Goal: Task Accomplishment & Management: Complete application form

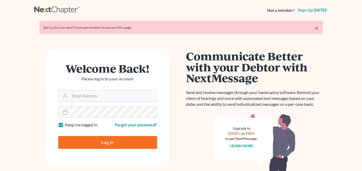
type input "prenn@beaconlawyer.com"
click at [127, 138] on input "Log In" at bounding box center [107, 142] width 99 height 13
type input "Thinking..."
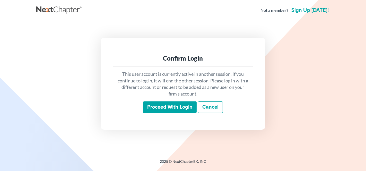
click at [160, 104] on input "Proceed with login" at bounding box center [170, 108] width 54 height 12
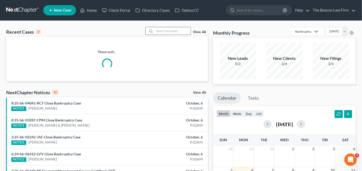
click at [167, 31] on input "search" at bounding box center [172, 30] width 36 height 7
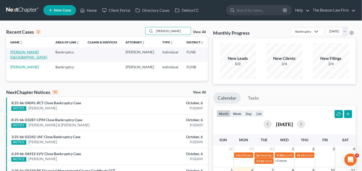
type input "preston"
click at [20, 53] on link "[PERSON_NAME][GEOGRAPHIC_DATA]" at bounding box center [28, 55] width 37 height 10
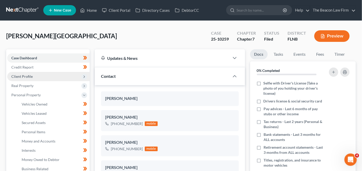
click at [33, 80] on span "Client Profile" at bounding box center [48, 76] width 82 height 9
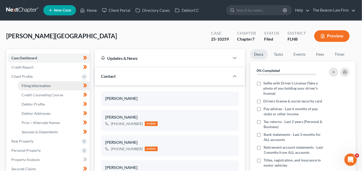
click at [32, 84] on span "Filing Information" at bounding box center [36, 86] width 29 height 4
select select "1"
select select "0"
select select "9"
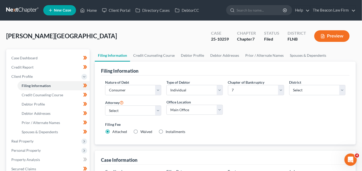
click at [23, 14] on link at bounding box center [22, 10] width 33 height 9
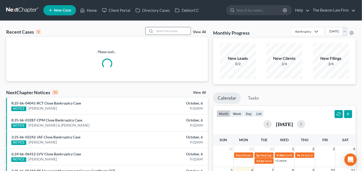
click at [162, 29] on input "search" at bounding box center [172, 30] width 36 height 7
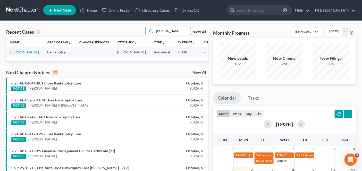
type input "selia"
click at [21, 51] on link "Vargas, Selia" at bounding box center [24, 52] width 29 height 4
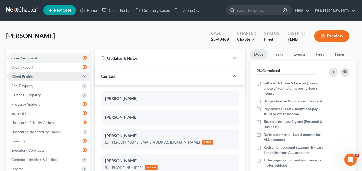
click at [26, 77] on span "Client Profile" at bounding box center [21, 76] width 21 height 4
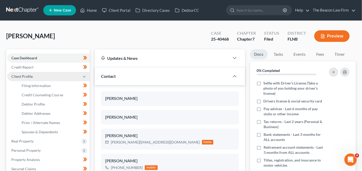
scroll to position [130, 0]
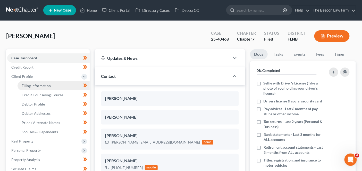
click at [47, 88] on link "Filing Information" at bounding box center [53, 85] width 72 height 9
select select "1"
select select "0"
select select "9"
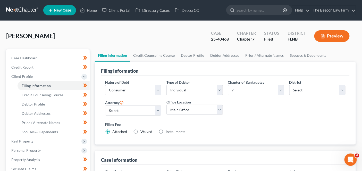
click at [28, 10] on link at bounding box center [22, 10] width 33 height 9
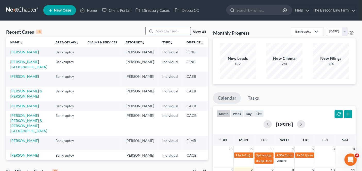
click at [163, 32] on input "search" at bounding box center [172, 30] width 36 height 7
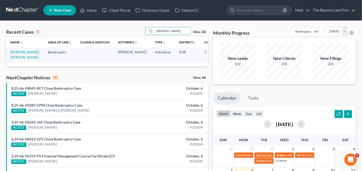
type input "[PERSON_NAME]"
click at [27, 52] on td "[PERSON_NAME], [PERSON_NAME]" at bounding box center [25, 54] width 38 height 15
click at [24, 52] on link "[PERSON_NAME], [PERSON_NAME]" at bounding box center [24, 55] width 29 height 10
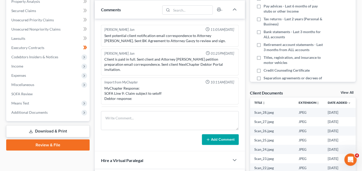
scroll to position [135, 0]
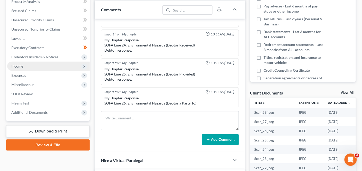
click at [58, 67] on span "Income" at bounding box center [48, 66] width 82 height 9
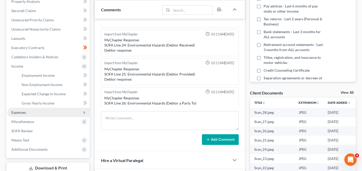
click at [55, 113] on span "Expenses" at bounding box center [48, 112] width 82 height 9
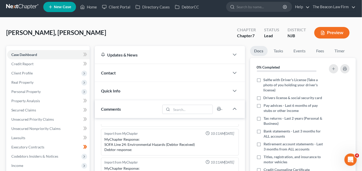
scroll to position [0, 0]
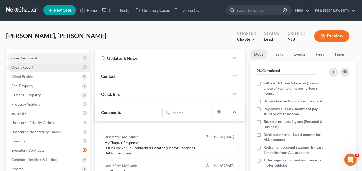
click at [51, 68] on link "Credit Report" at bounding box center [48, 67] width 82 height 9
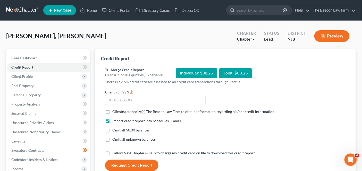
click at [137, 106] on form "Client Full SSN * Client(s) authorize(s) The Beacon Law Firm to obtain informat…" at bounding box center [207, 130] width 211 height 83
click at [133, 110] on span "Client(s) authorize(s) The Beacon Law Firm to obtain information regarding his/…" at bounding box center [193, 112] width 163 height 4
click at [118, 110] on input "Client(s) authorize(s) The Beacon Law Firm to obtain information regarding his/…" at bounding box center [115, 110] width 3 height 3
checkbox input "true"
click at [116, 148] on div "Import credit report into Schedules D and F Omit all $0.00 balances Omit all un…" at bounding box center [207, 135] width 211 height 32
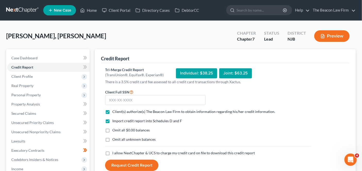
click at [114, 151] on span "I allow NextChapter & UCS to charge my credit card on file to download this cre…" at bounding box center [183, 153] width 142 height 4
click at [114, 151] on input "I allow NextChapter & UCS to charge my credit card on file to download this cre…" at bounding box center [115, 152] width 3 height 3
checkbox input "true"
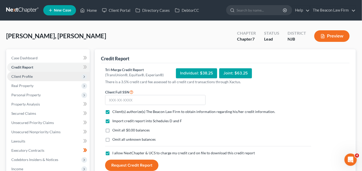
click at [37, 73] on span "Client Profile" at bounding box center [48, 76] width 82 height 9
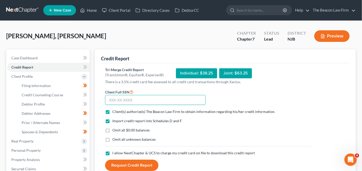
click at [128, 98] on input "text" at bounding box center [155, 100] width 100 height 10
type input "146-19-7132"
click at [128, 166] on button "Request Credit Report" at bounding box center [131, 165] width 53 height 11
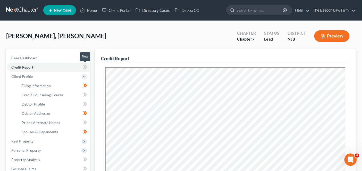
click at [84, 69] on icon at bounding box center [85, 67] width 4 height 6
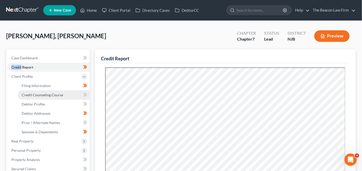
click at [66, 93] on link "Credit Counseling Course" at bounding box center [53, 95] width 72 height 9
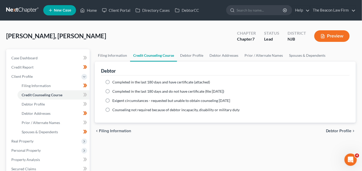
click at [116, 81] on span "Completed in the last 180 days and have certificate (attached)" at bounding box center [161, 82] width 98 height 4
click at [116, 81] on input "Completed in the last 180 days and have certificate (attached)" at bounding box center [115, 81] width 3 height 3
radio input "true"
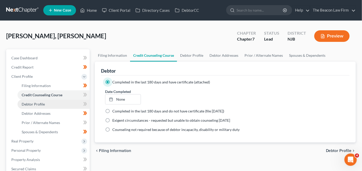
click at [60, 102] on link "Debtor Profile" at bounding box center [53, 104] width 72 height 9
select select "1"
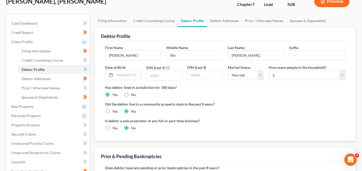
scroll to position [35, 0]
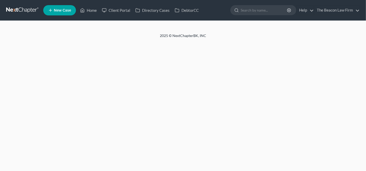
select select "1"
select select "0"
select select "51"
select select "18"
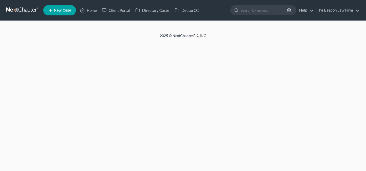
select select "11"
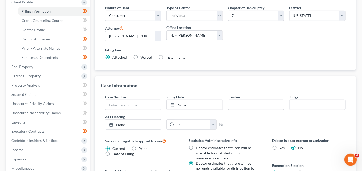
scroll to position [7, 0]
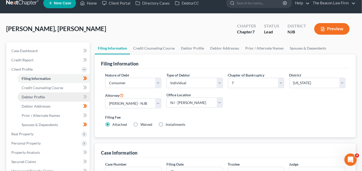
click at [26, 96] on span "Debtor Profile" at bounding box center [33, 97] width 23 height 4
select select "1"
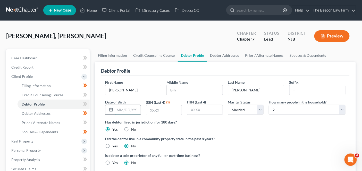
click at [131, 105] on input "text" at bounding box center [128, 110] width 26 height 10
type input "01/03/1955"
click at [167, 105] on input "text" at bounding box center [163, 110] width 35 height 10
type input "7132"
click at [83, 103] on span at bounding box center [85, 105] width 9 height 8
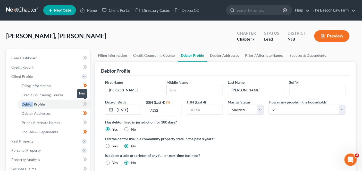
click at [83, 103] on span at bounding box center [85, 105] width 9 height 8
click at [60, 95] on span "Credit Counseling Course" at bounding box center [42, 95] width 41 height 4
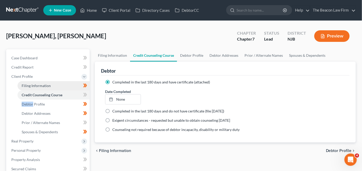
click at [68, 86] on link "Filing Information" at bounding box center [53, 85] width 72 height 9
select select "1"
select select "0"
select select "51"
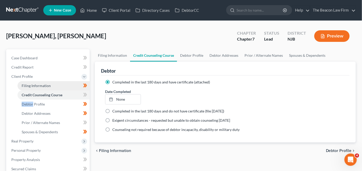
select select "18"
select select "11"
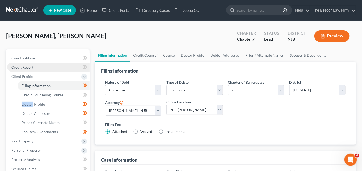
click at [68, 68] on link "Credit Report" at bounding box center [48, 67] width 82 height 9
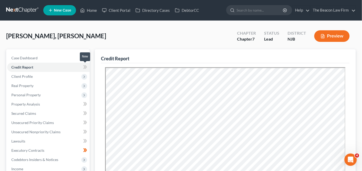
click at [86, 65] on icon at bounding box center [85, 67] width 4 height 6
click at [70, 87] on span "Real Property" at bounding box center [48, 85] width 82 height 9
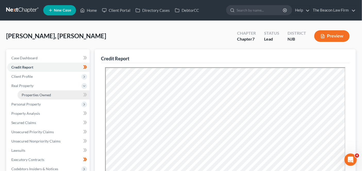
click at [68, 95] on link "Properties Owned" at bounding box center [53, 95] width 72 height 9
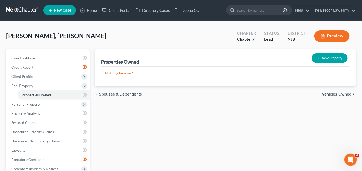
click at [84, 96] on div "New" at bounding box center [82, 91] width 10 height 12
click at [86, 97] on icon at bounding box center [85, 95] width 4 height 6
click at [64, 121] on link "Secured Claims" at bounding box center [48, 122] width 82 height 9
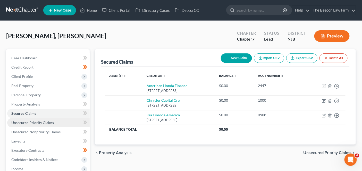
click at [67, 122] on link "Unsecured Priority Claims" at bounding box center [48, 122] width 82 height 9
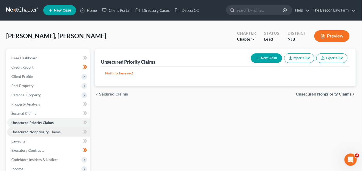
click at [60, 134] on link "Unsecured Nonpriority Claims" at bounding box center [48, 132] width 82 height 9
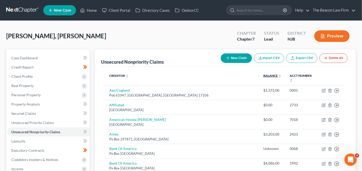
click at [263, 74] on link "Balance expand_more expand_less unfold_more" at bounding box center [272, 76] width 18 height 4
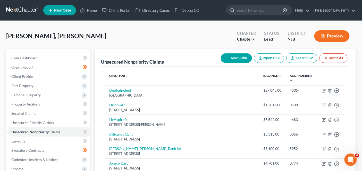
click at [285, 77] on th "Acct Number expand_more expand_less unfold_more" at bounding box center [301, 78] width 32 height 15
click at [289, 77] on link "Acct Number expand_more expand_less unfold_more" at bounding box center [300, 78] width 22 height 8
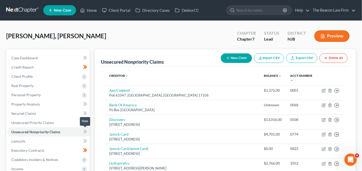
click at [84, 131] on icon at bounding box center [84, 132] width 2 height 4
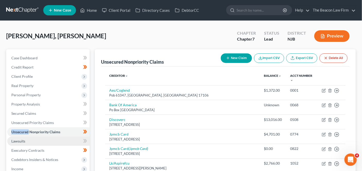
click at [60, 142] on link "Lawsuits" at bounding box center [48, 141] width 82 height 9
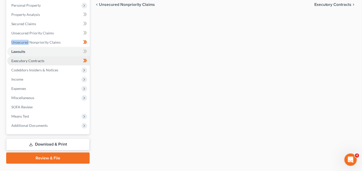
click at [40, 65] on link "Executory Contracts" at bounding box center [48, 60] width 82 height 9
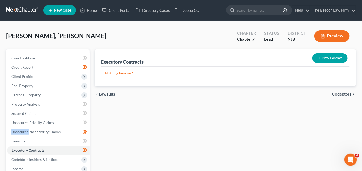
click at [362, 96] on html "Home New Case Client Portal Directory Cases DebtorCC The Beacon Law Firm prenn@…" at bounding box center [181, 137] width 362 height 274
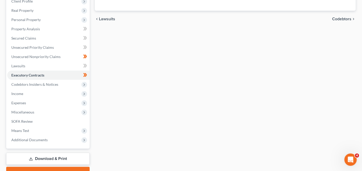
scroll to position [77, 0]
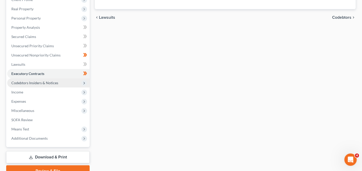
click at [30, 83] on span "Codebtors Insiders & Notices" at bounding box center [34, 83] width 47 height 4
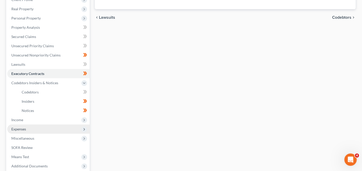
click at [32, 125] on span "Expenses" at bounding box center [48, 129] width 82 height 9
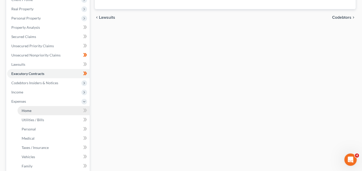
click at [36, 112] on link "Home" at bounding box center [53, 110] width 72 height 9
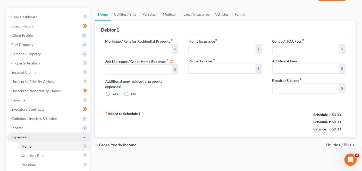
type input "2,060.80"
type input "0.00"
radio input "true"
type input "0.00"
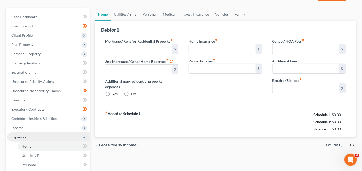
type input "0.00"
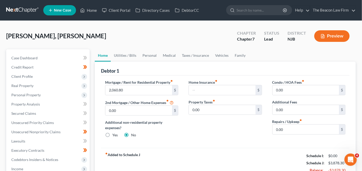
scroll to position [166, 0]
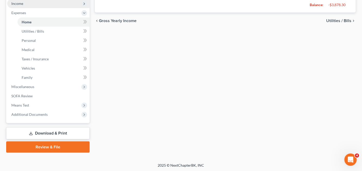
click at [45, 6] on span "Income" at bounding box center [48, 3] width 82 height 9
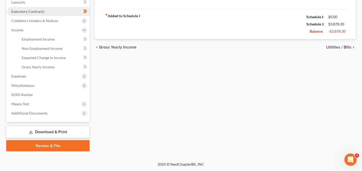
scroll to position [138, 0]
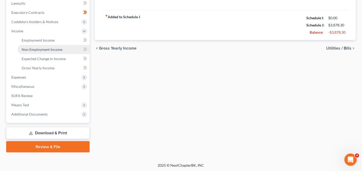
click at [41, 47] on span "Non Employment Income" at bounding box center [42, 49] width 41 height 4
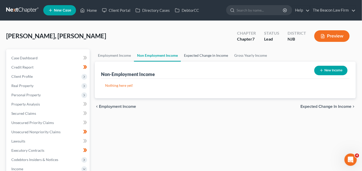
click at [197, 60] on link "Expected Change in Income" at bounding box center [206, 55] width 50 height 12
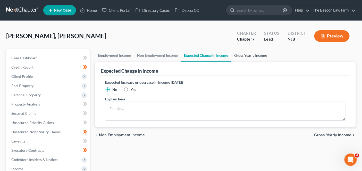
click at [244, 56] on link "Gross Yearly Income" at bounding box center [250, 55] width 39 height 12
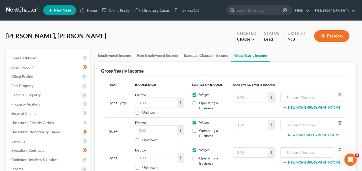
scroll to position [138, 0]
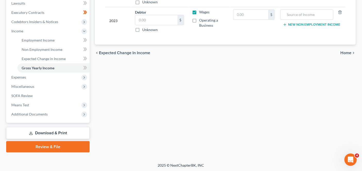
click at [86, 49] on icon at bounding box center [85, 49] width 4 height 6
drag, startPoint x: 86, startPoint y: 49, endPoint x: 85, endPoint y: 53, distance: 4.4
click at [86, 49] on icon at bounding box center [85, 49] width 4 height 6
click at [84, 58] on icon at bounding box center [84, 59] width 2 height 4
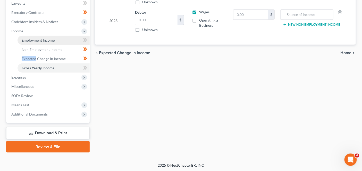
click at [71, 40] on link "Employment Income" at bounding box center [53, 40] width 72 height 9
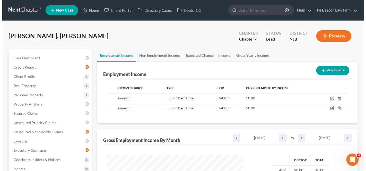
scroll to position [91, 146]
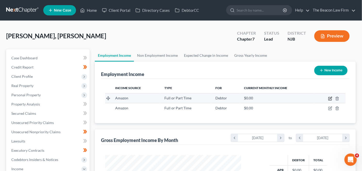
click at [330, 99] on icon "button" at bounding box center [330, 99] width 4 height 4
select select "0"
select select "33"
select select "3"
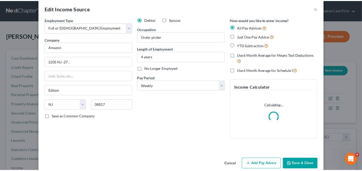
scroll to position [14, 0]
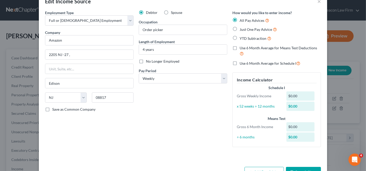
click at [253, 31] on span "Just One Pay Advice" at bounding box center [256, 29] width 32 height 4
click at [245, 30] on input "Just One Pay Advice" at bounding box center [243, 28] width 3 height 3
radio input "true"
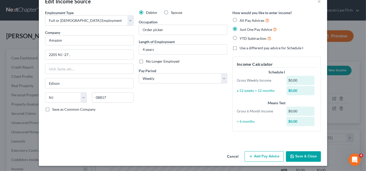
click at [288, 161] on button "Save & Close" at bounding box center [303, 157] width 35 height 11
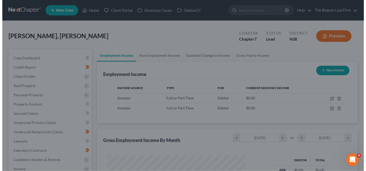
scroll to position [257223, 257168]
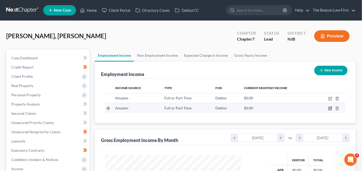
click at [330, 108] on icon "button" at bounding box center [330, 109] width 4 height 4
select select "0"
select select "33"
select select "3"
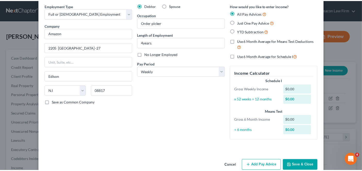
scroll to position [30, 0]
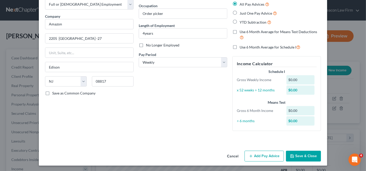
click at [235, 158] on button "Cancel" at bounding box center [233, 157] width 20 height 10
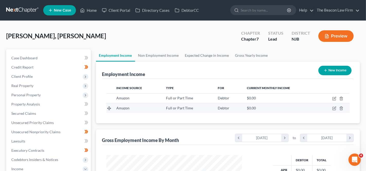
scroll to position [257223, 257168]
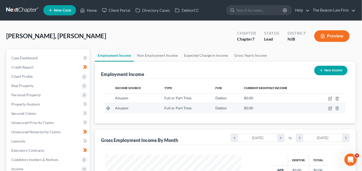
click at [339, 110] on td at bounding box center [329, 108] width 31 height 10
click at [338, 109] on icon "button" at bounding box center [337, 109] width 4 height 4
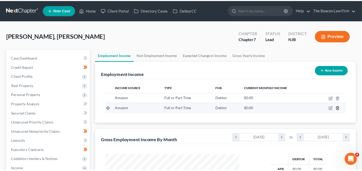
scroll to position [91, 148]
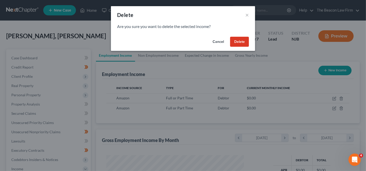
click at [246, 39] on button "Delete" at bounding box center [239, 42] width 19 height 10
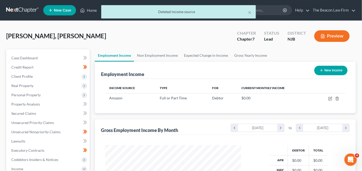
scroll to position [257223, 257168]
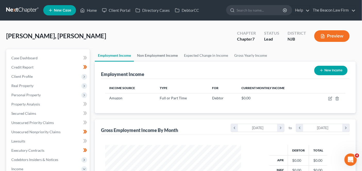
click at [154, 59] on link "Non Employment Income" at bounding box center [157, 55] width 47 height 12
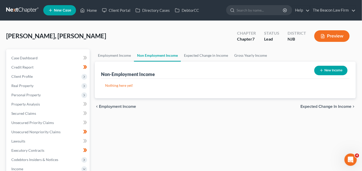
click at [332, 71] on button "New Income" at bounding box center [330, 71] width 33 height 10
select select "0"
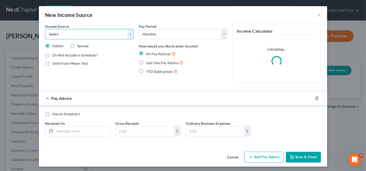
click at [74, 36] on select "Select Unemployment Disability (from employer) Pension Retirement Social Securi…" at bounding box center [89, 34] width 89 height 10
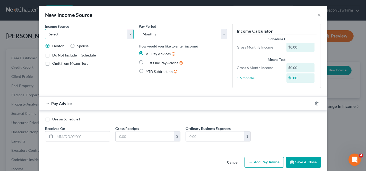
select select "4"
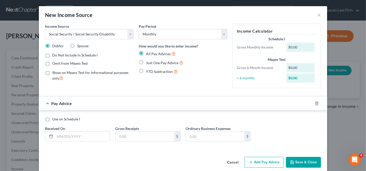
click at [149, 63] on span "Just One Pay Advice" at bounding box center [162, 63] width 32 height 4
click at [149, 63] on input "Just One Pay Advice" at bounding box center [149, 61] width 3 height 3
radio input "true"
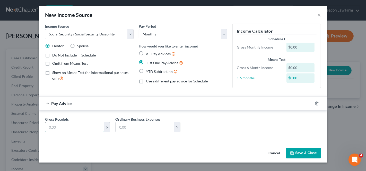
click at [89, 126] on input "text" at bounding box center [74, 127] width 58 height 10
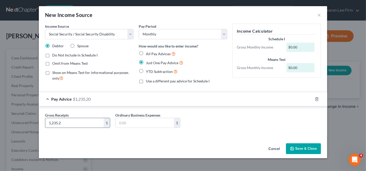
type input "1,235.2"
click at [182, 125] on div "Ordinary Business Expenses 185 $" at bounding box center [148, 121] width 70 height 16
click at [160, 124] on input "185" at bounding box center [145, 123] width 58 height 10
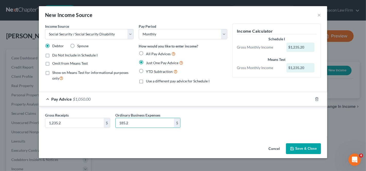
type input "185.2"
click at [312, 145] on button "Save & Close" at bounding box center [303, 149] width 35 height 11
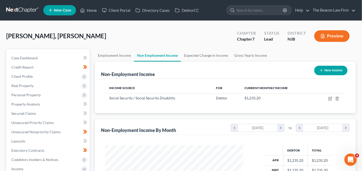
scroll to position [257223, 257168]
click at [215, 56] on link "Expected Change in Income" at bounding box center [206, 55] width 50 height 12
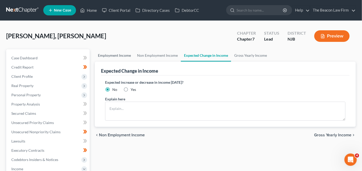
click at [122, 57] on link "Employment Income" at bounding box center [114, 55] width 39 height 12
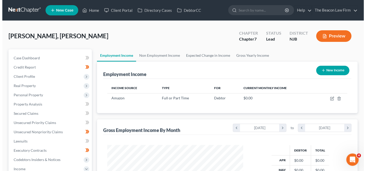
scroll to position [91, 146]
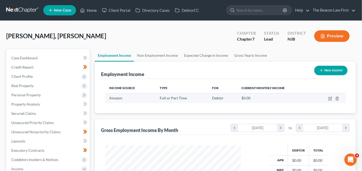
click at [328, 98] on td at bounding box center [329, 98] width 32 height 10
click at [329, 98] on icon "button" at bounding box center [330, 99] width 4 height 4
select select "0"
select select "33"
select select "3"
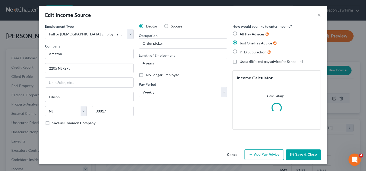
scroll to position [91, 148]
click at [268, 154] on button "Add Pay Advice" at bounding box center [263, 155] width 39 height 11
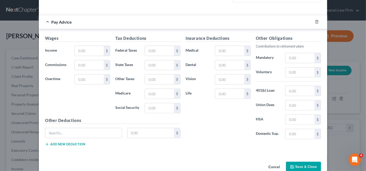
scroll to position [137, 0]
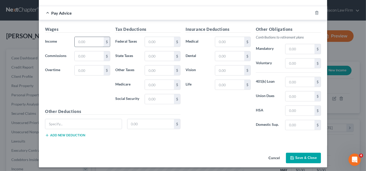
click at [93, 38] on input "text" at bounding box center [89, 42] width 29 height 10
type input "0"
type input "473.36"
click at [151, 94] on input "text" at bounding box center [159, 99] width 29 height 10
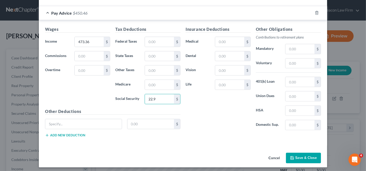
type input "22.9"
click at [158, 81] on input "text" at bounding box center [159, 85] width 29 height 10
type input "5.35"
click at [151, 66] on input "text" at bounding box center [159, 71] width 29 height 10
click at [154, 52] on input "text" at bounding box center [159, 56] width 29 height 10
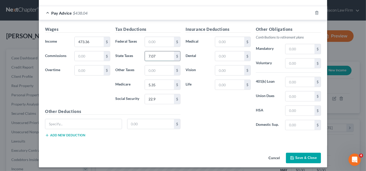
type input "7.07"
click at [161, 70] on input "text" at bounding box center [159, 71] width 29 height 10
type input "4.66"
click at [225, 54] on input "text" at bounding box center [229, 56] width 29 height 10
type input "13.28"
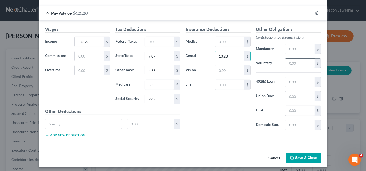
click at [294, 64] on input "text" at bounding box center [299, 64] width 29 height 10
type input "23.61"
click at [231, 41] on input "text" at bounding box center [229, 42] width 29 height 10
type input "88.85"
click at [217, 73] on input "text" at bounding box center [229, 71] width 29 height 10
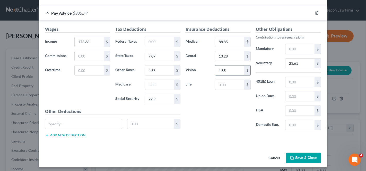
type input "1.85"
click at [82, 124] on input "text" at bounding box center [83, 124] width 76 height 10
type input "Accident Insurance"
type input "1.3"
click at [53, 134] on button "Add new deduction" at bounding box center [65, 136] width 40 height 4
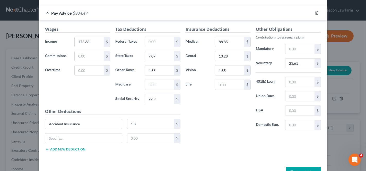
click at [62, 151] on div "Other Deductions Accident Insurance 1.3 $ $ Add new deduction" at bounding box center [112, 133] width 140 height 48
click at [63, 148] on button "Add new deduction" at bounding box center [65, 150] width 40 height 4
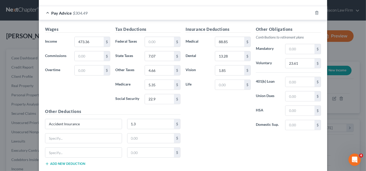
click at [60, 162] on button "Add new deduction" at bounding box center [65, 164] width 40 height 4
click at [62, 135] on input "text" at bounding box center [83, 139] width 76 height 10
type input "Critical Illness"
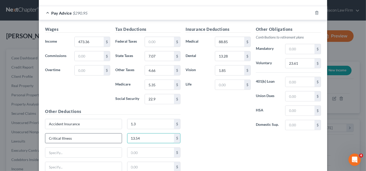
type input "13.54"
type input "Slifsp"
type input "3.99"
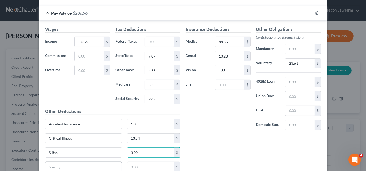
click at [91, 162] on input "text" at bounding box center [83, 167] width 76 height 10
type input "Imputed"
type input "1.55"
type input "1.15"
click at [174, 7] on div "Pay Advice $285.81" at bounding box center [176, 13] width 274 height 14
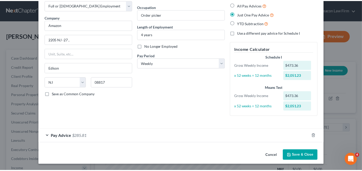
scroll to position [28, 0]
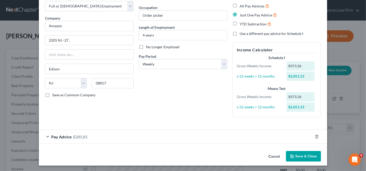
click at [294, 155] on button "Save & Close" at bounding box center [303, 156] width 35 height 11
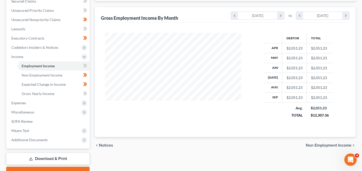
scroll to position [128, 0]
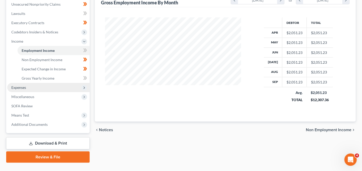
click at [72, 84] on span "Expenses" at bounding box center [48, 87] width 82 height 9
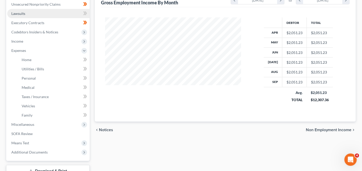
click at [45, 14] on link "Lawsuits" at bounding box center [48, 13] width 82 height 9
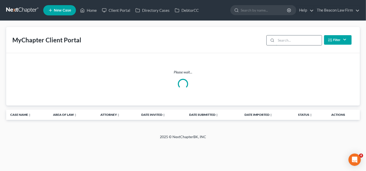
click at [279, 38] on input "search" at bounding box center [299, 41] width 46 height 10
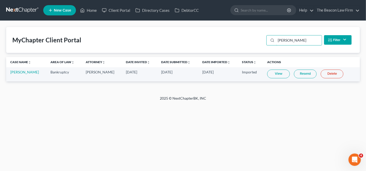
type input "[PERSON_NAME]"
click at [277, 76] on link "View" at bounding box center [278, 74] width 23 height 9
